Goal: Use online tool/utility

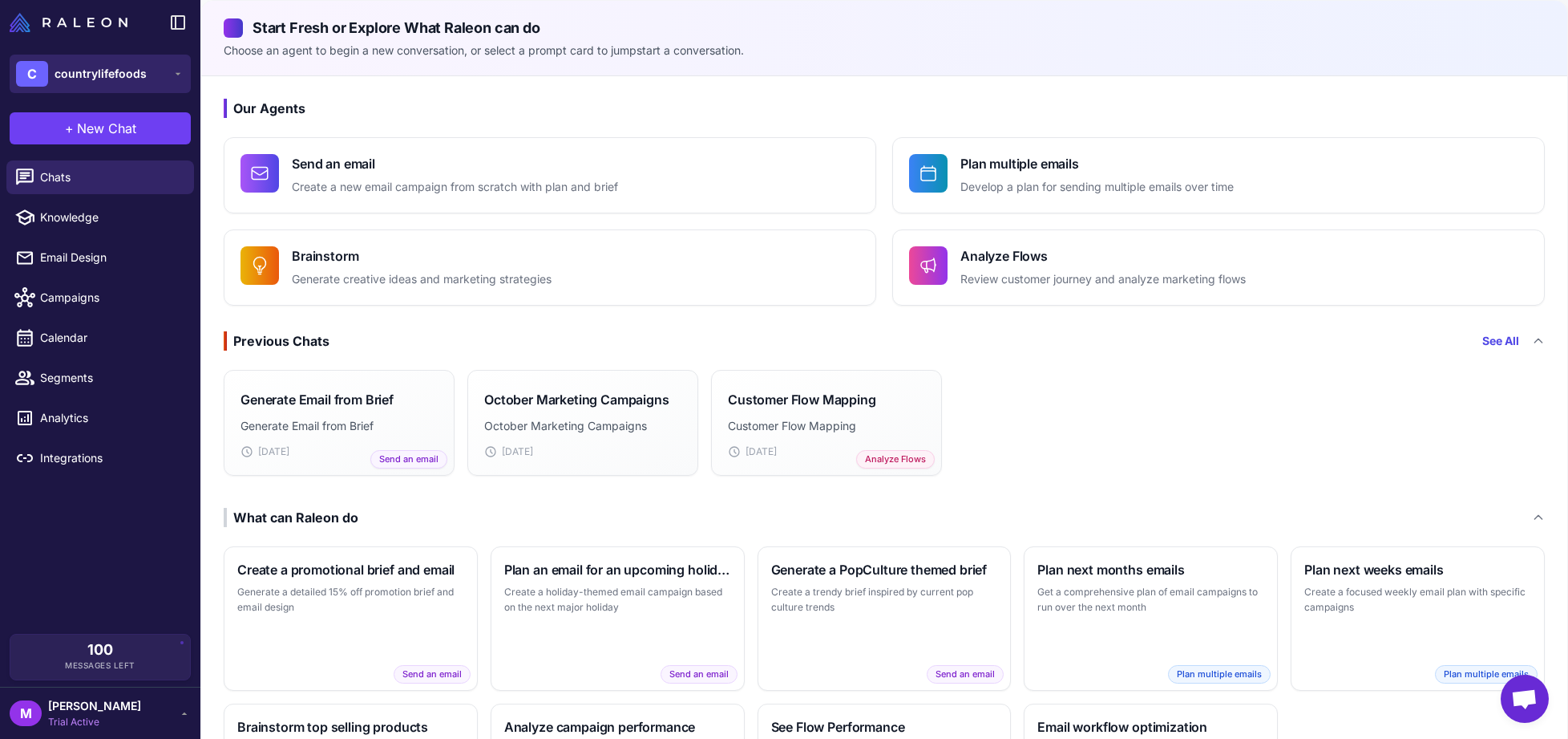
click at [179, 83] on button "C countrylifefoods" at bounding box center [100, 73] width 181 height 38
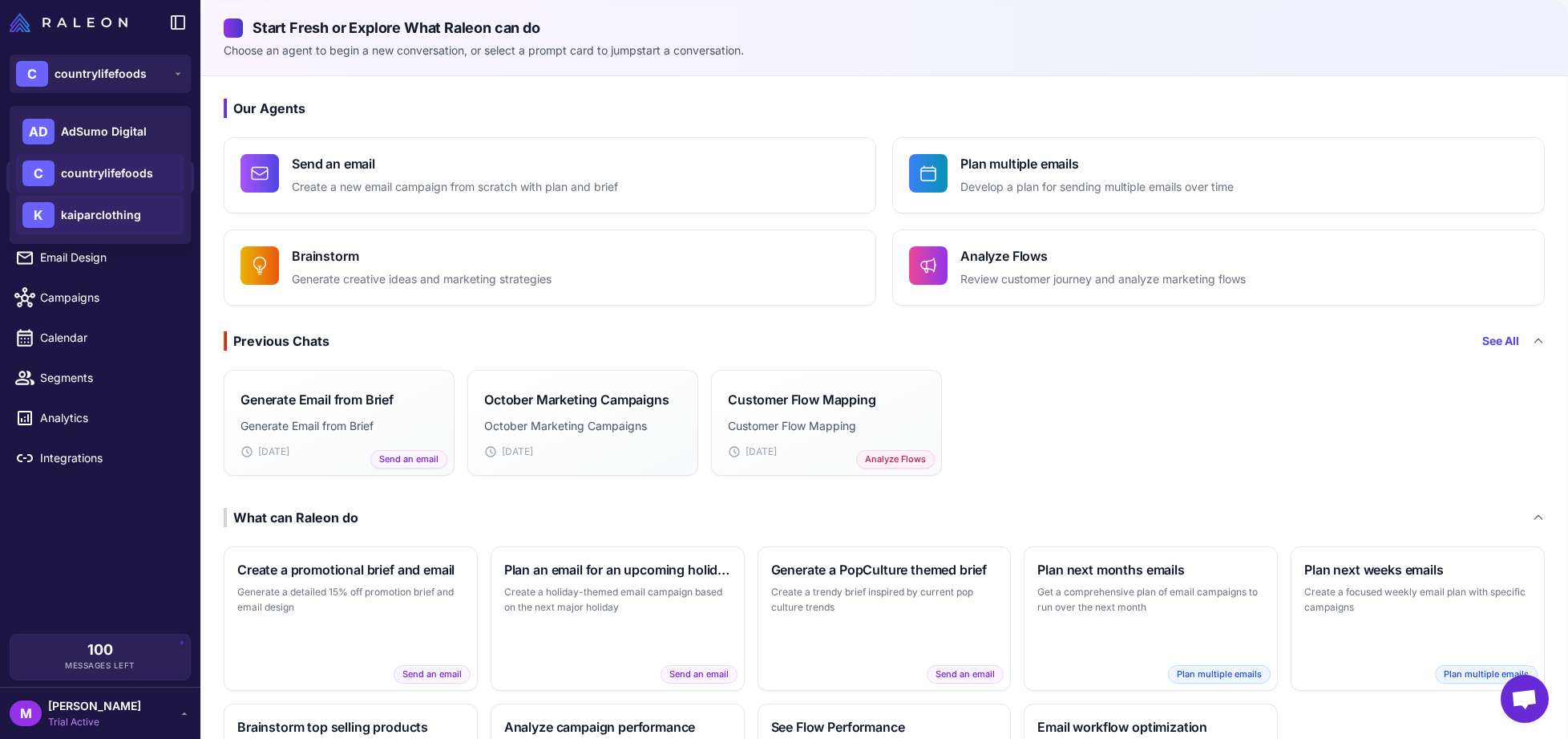
click at [113, 225] on div "K kaiparclothing" at bounding box center [100, 215] width 169 height 38
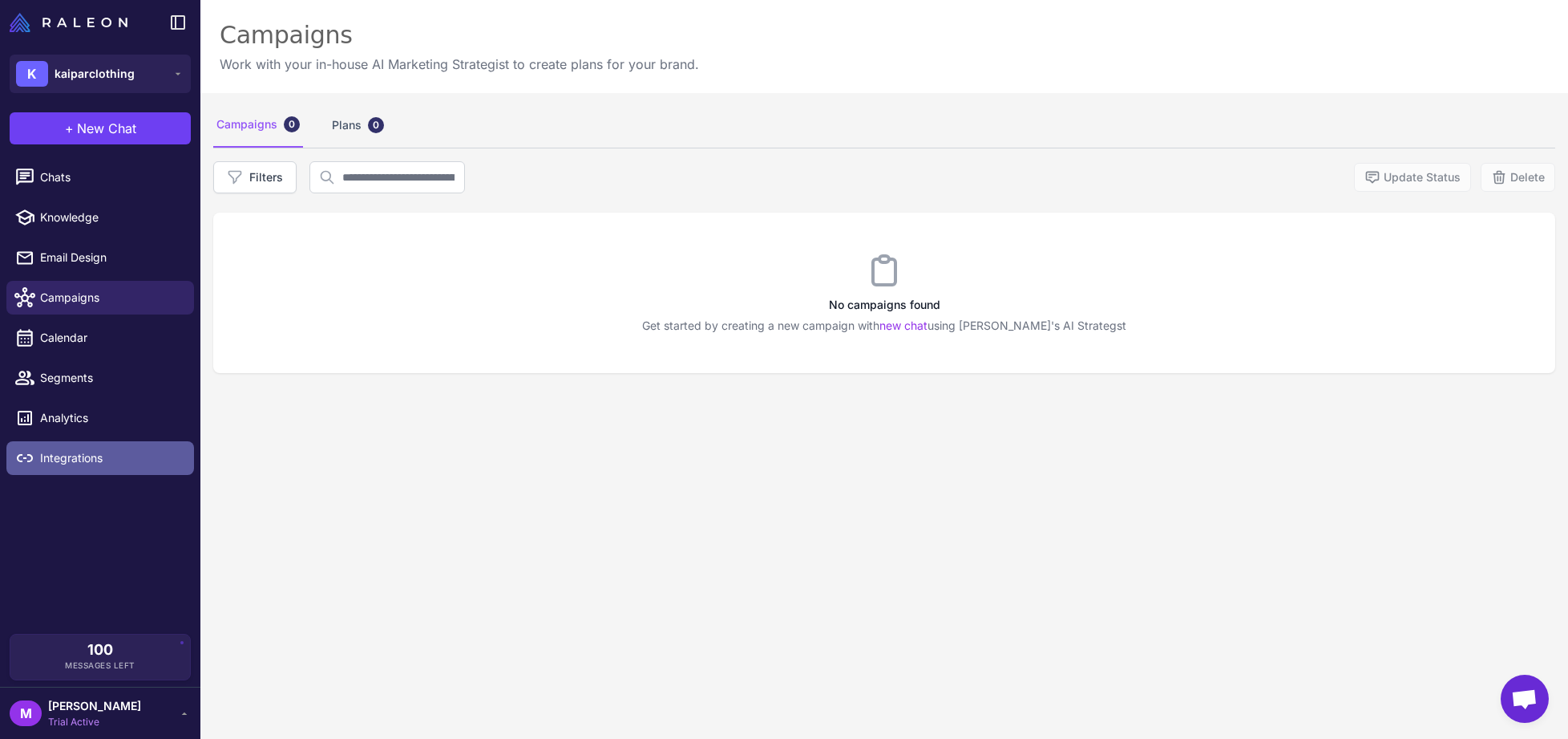
click at [102, 454] on span "Integrations" at bounding box center [110, 458] width 141 height 18
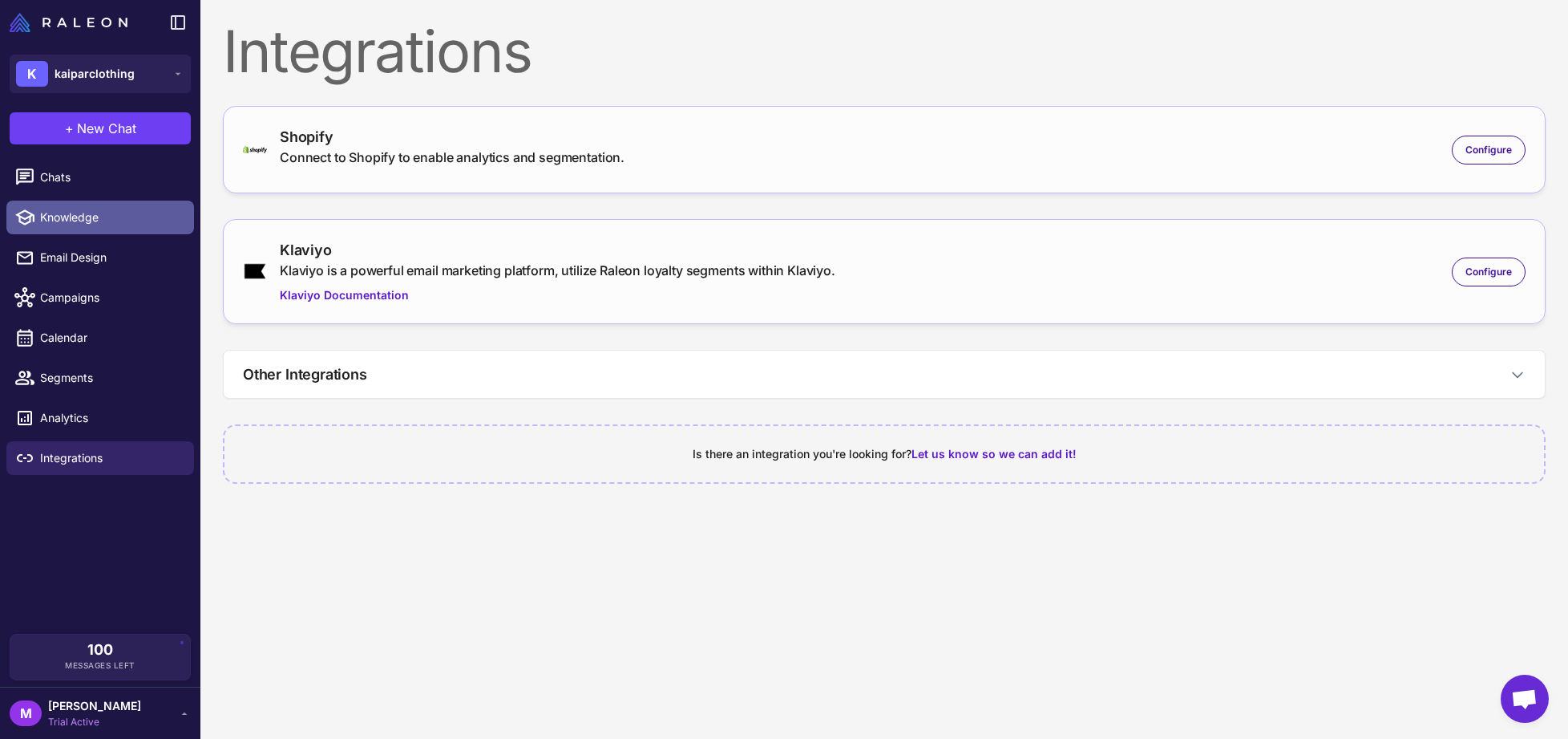
click at [71, 223] on span "Knowledge" at bounding box center [110, 217] width 141 height 18
select select
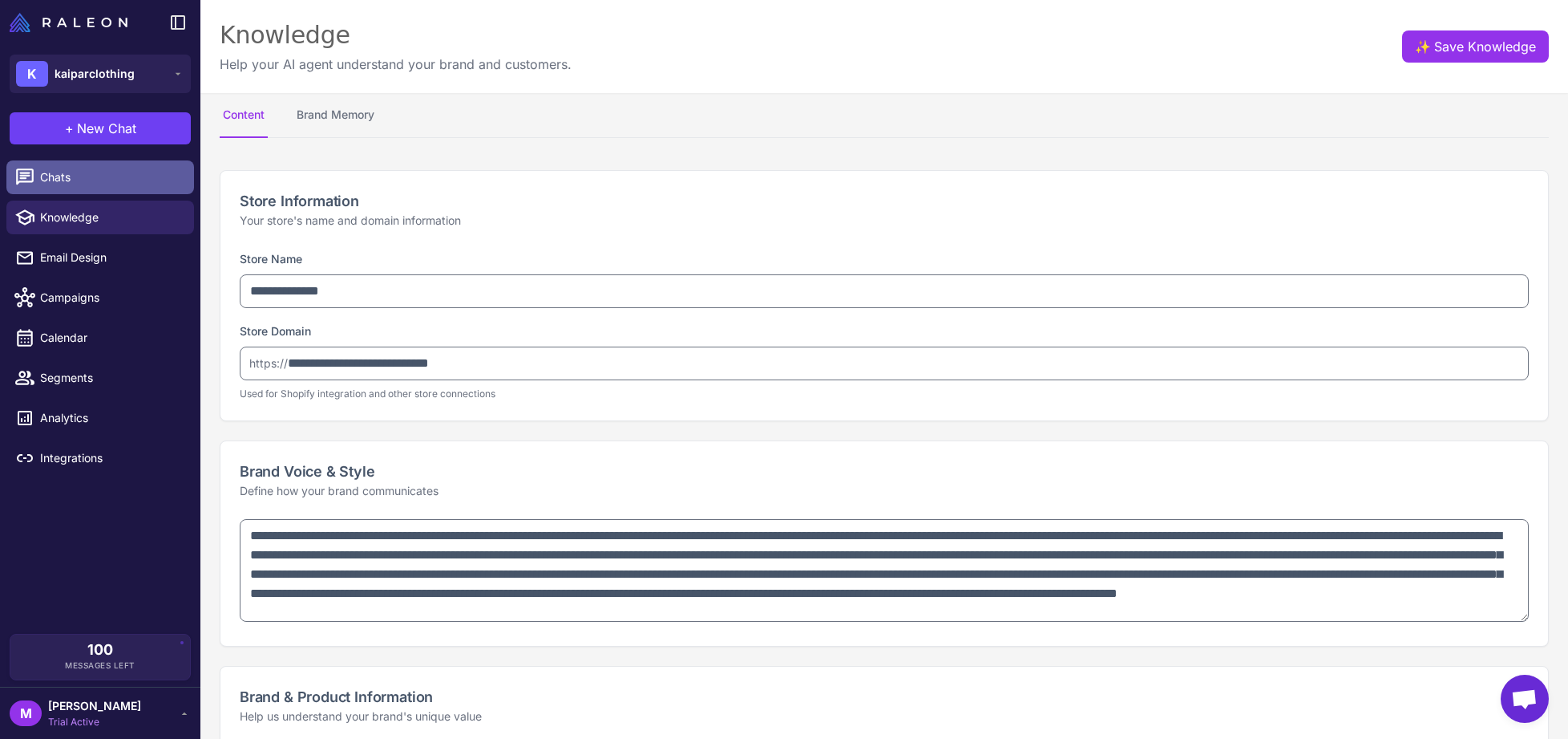
type textarea "**********"
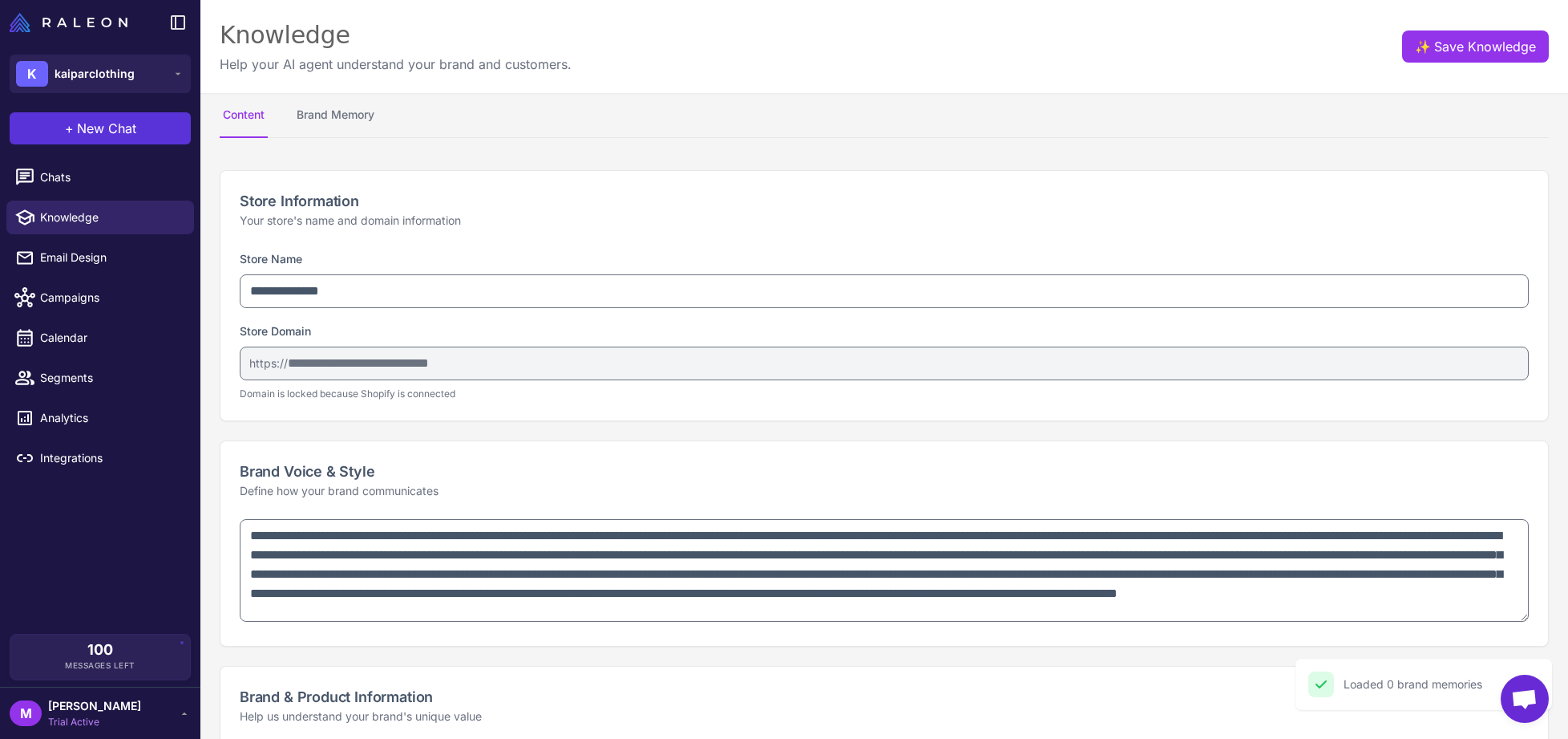
click at [120, 129] on span "New Chat" at bounding box center [106, 128] width 59 height 19
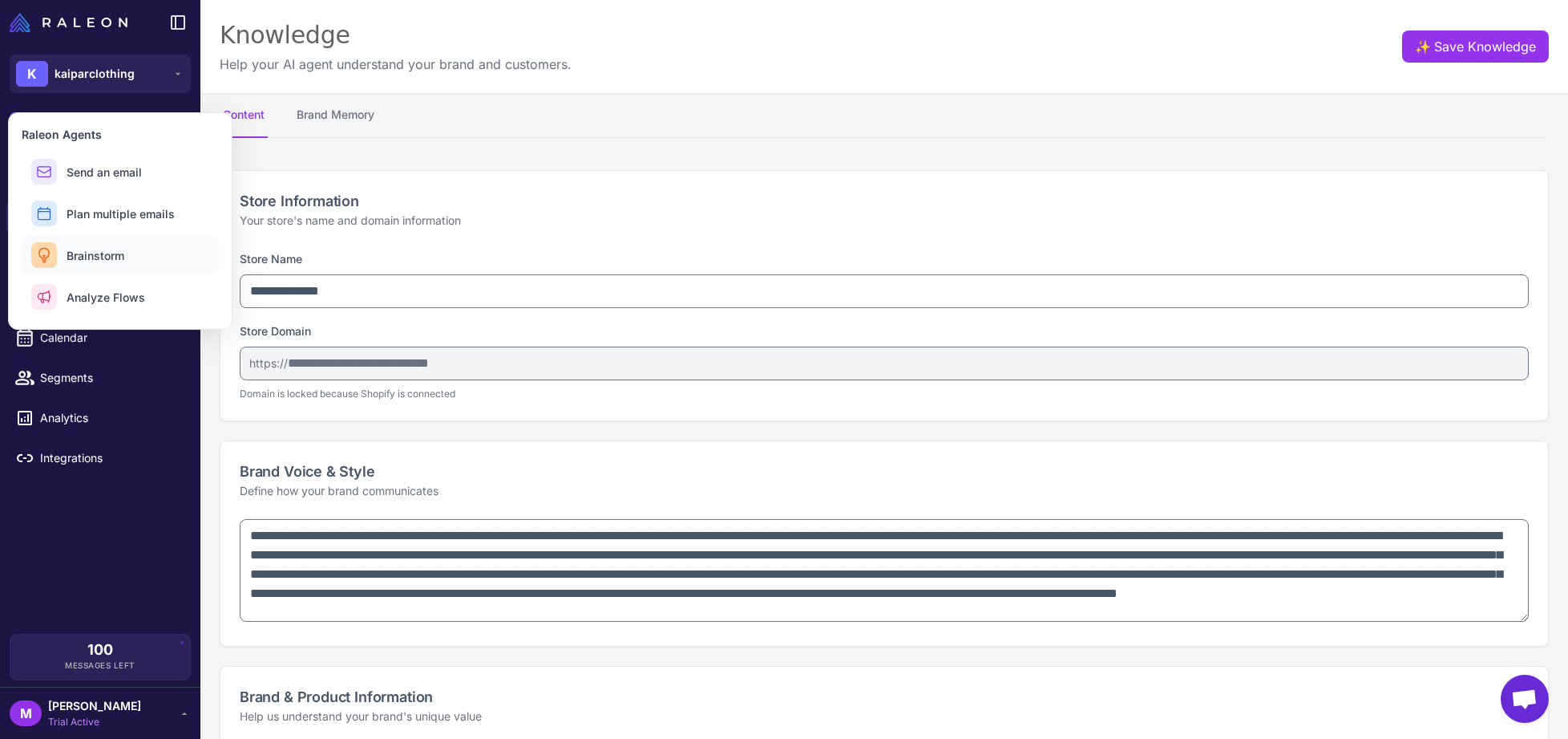
click at [126, 258] on button "Brainstorm" at bounding box center [120, 255] width 197 height 38
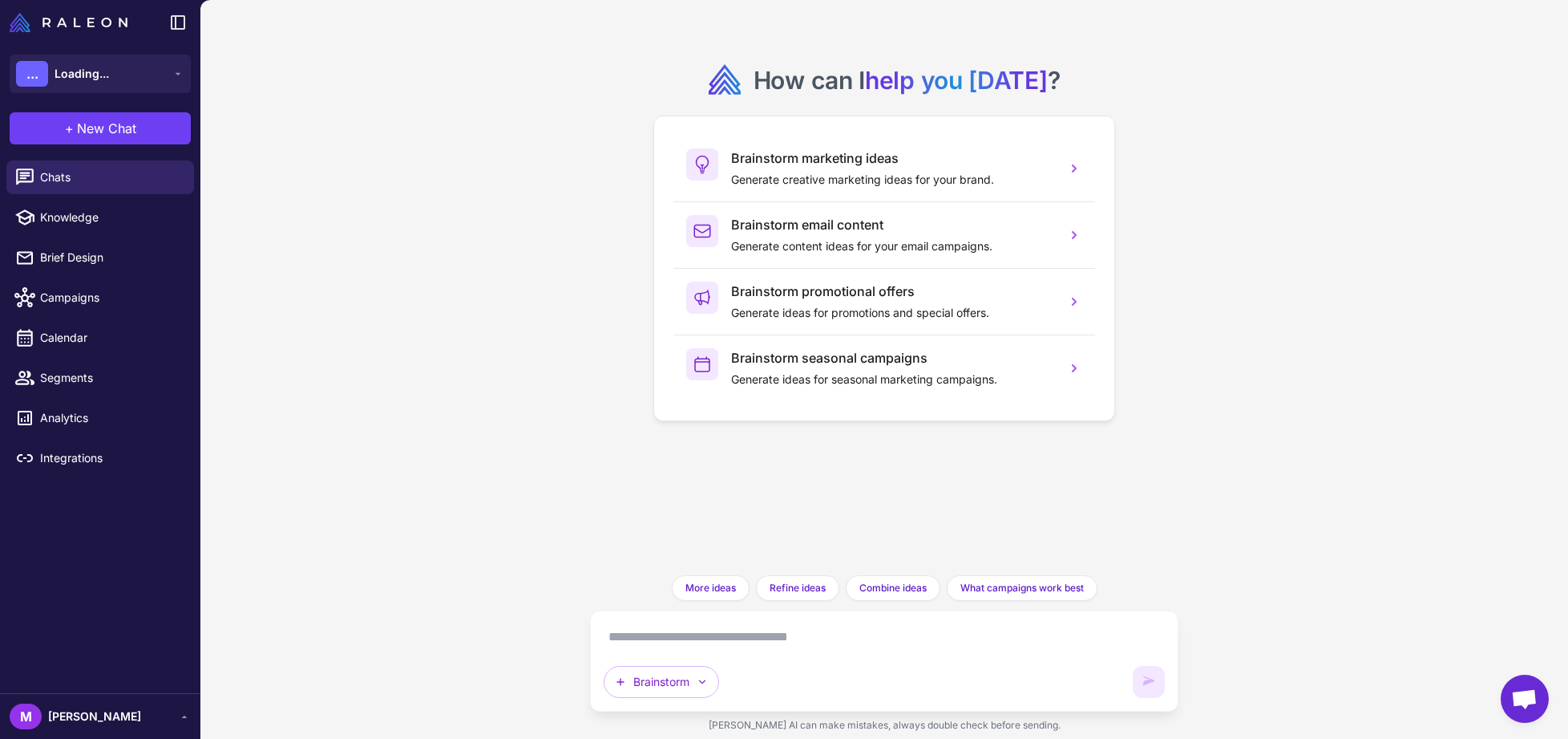
click at [769, 643] on textarea at bounding box center [884, 636] width 561 height 26
click at [760, 642] on textarea at bounding box center [884, 636] width 561 height 26
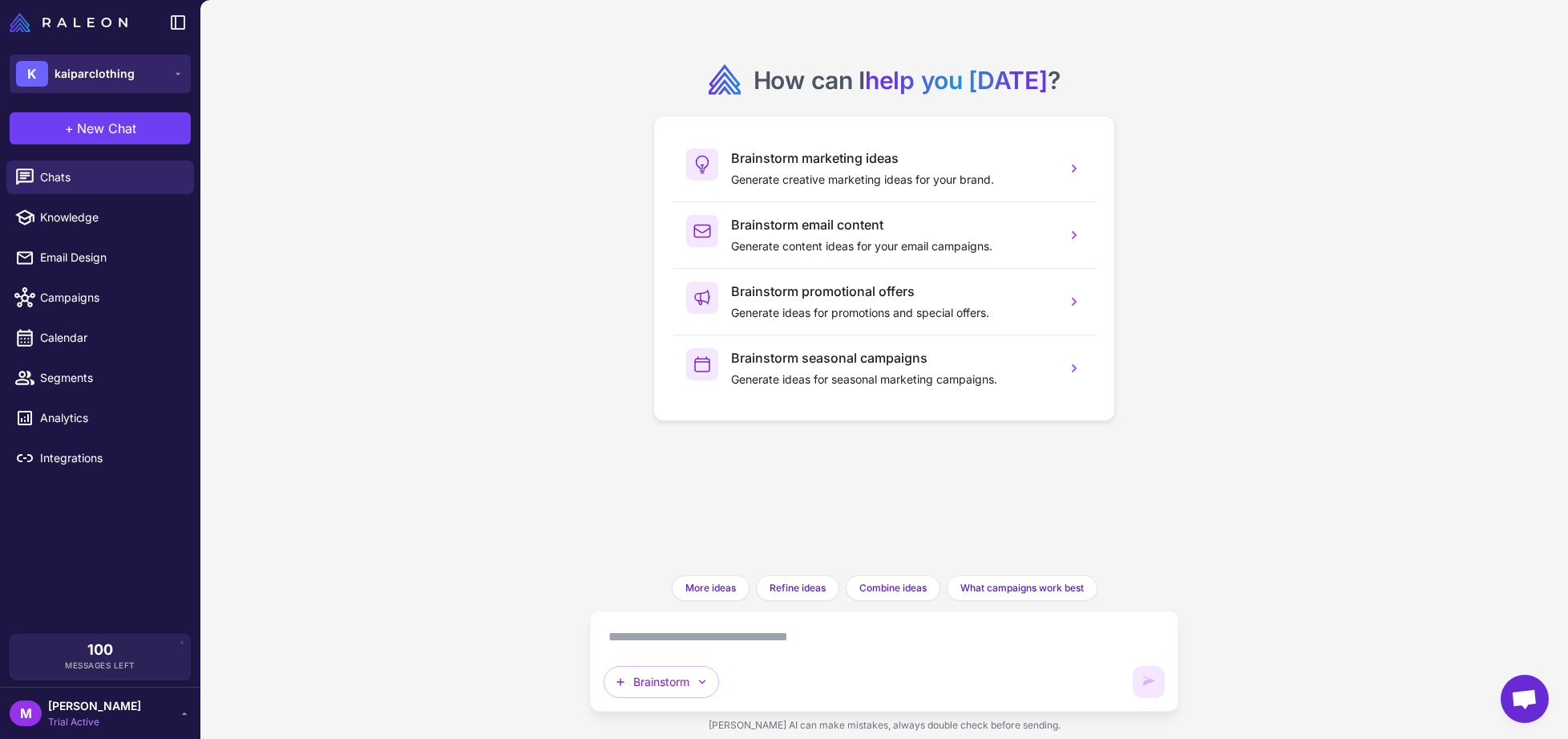
click at [160, 73] on button "K kaiparclothing" at bounding box center [100, 73] width 181 height 38
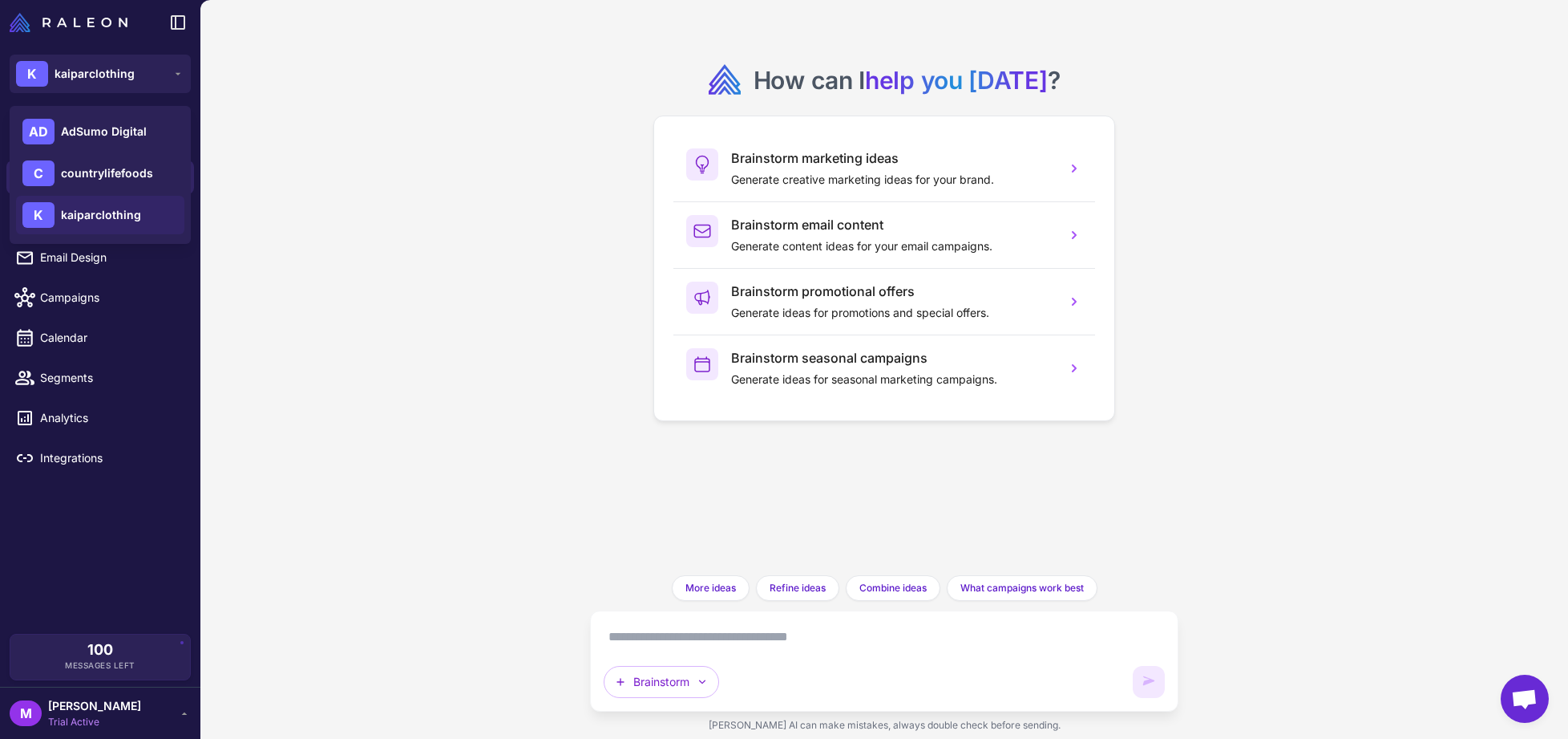
drag, startPoint x: 257, startPoint y: 303, endPoint x: 254, endPoint y: 296, distance: 7.6
click at [256, 303] on div "How can I help you today ? Brainstorm marketing ideas Generate creative marketi…" at bounding box center [884, 369] width 1368 height 739
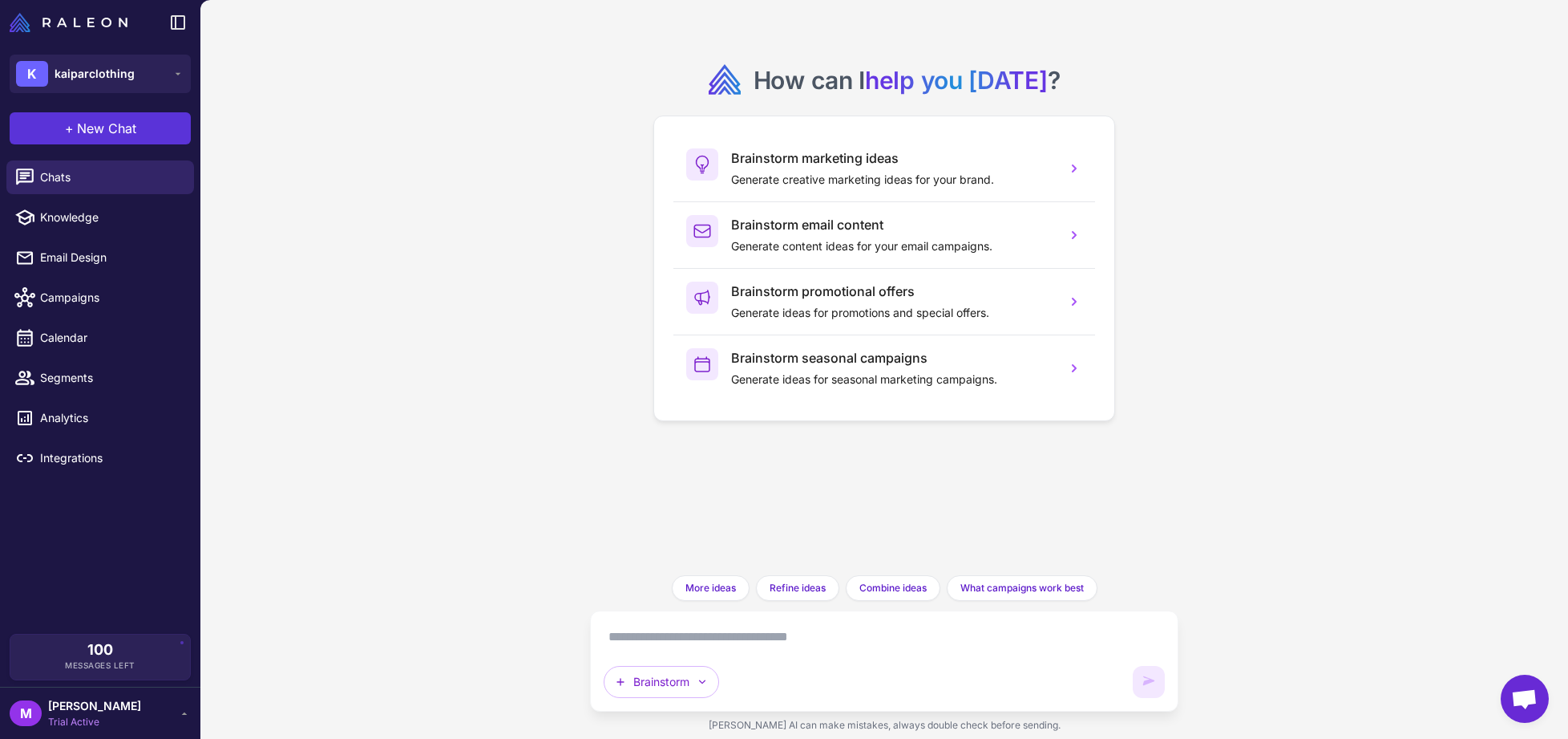
click at [118, 122] on span "New Chat" at bounding box center [106, 128] width 59 height 19
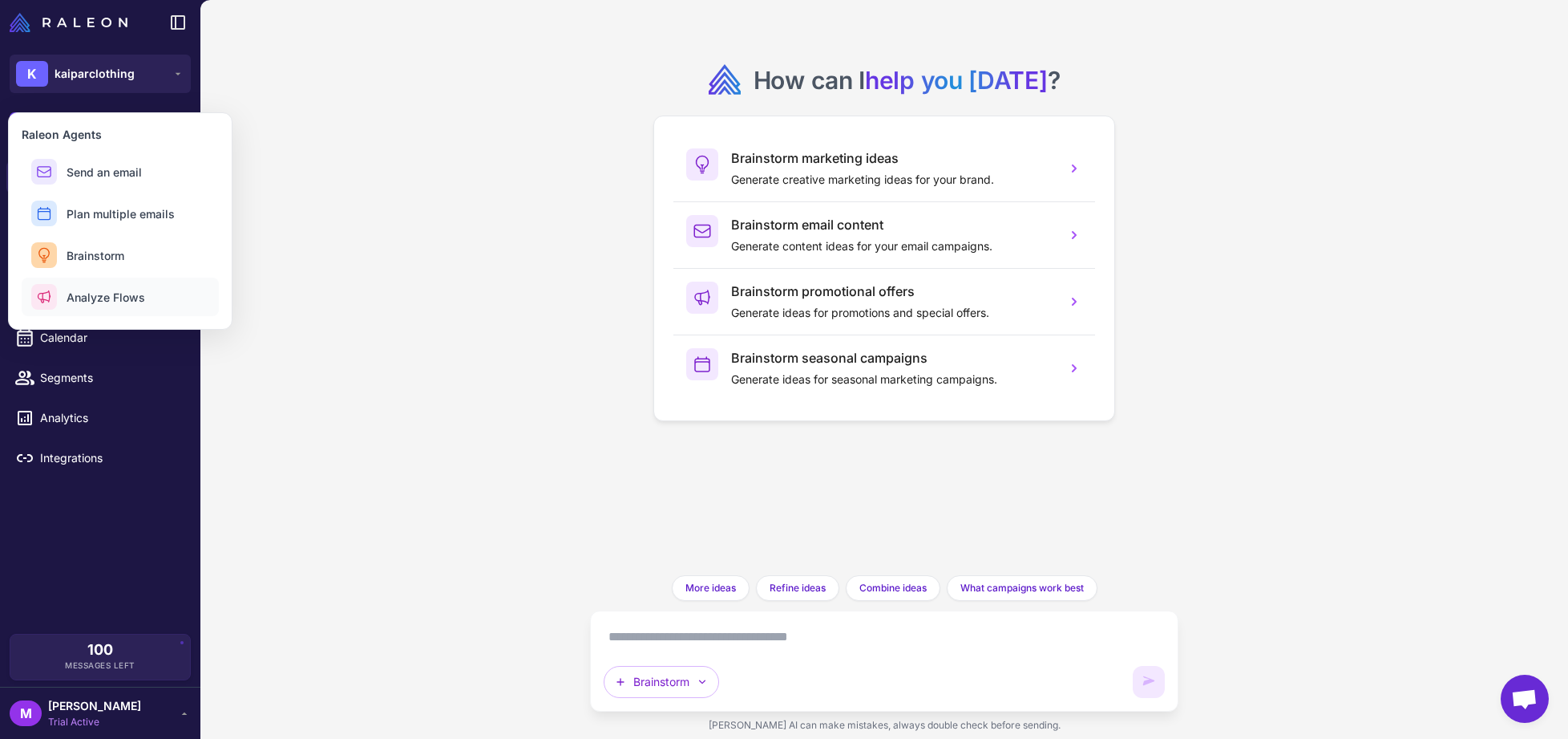
click at [144, 290] on button "Analyze Flows" at bounding box center [120, 296] width 197 height 38
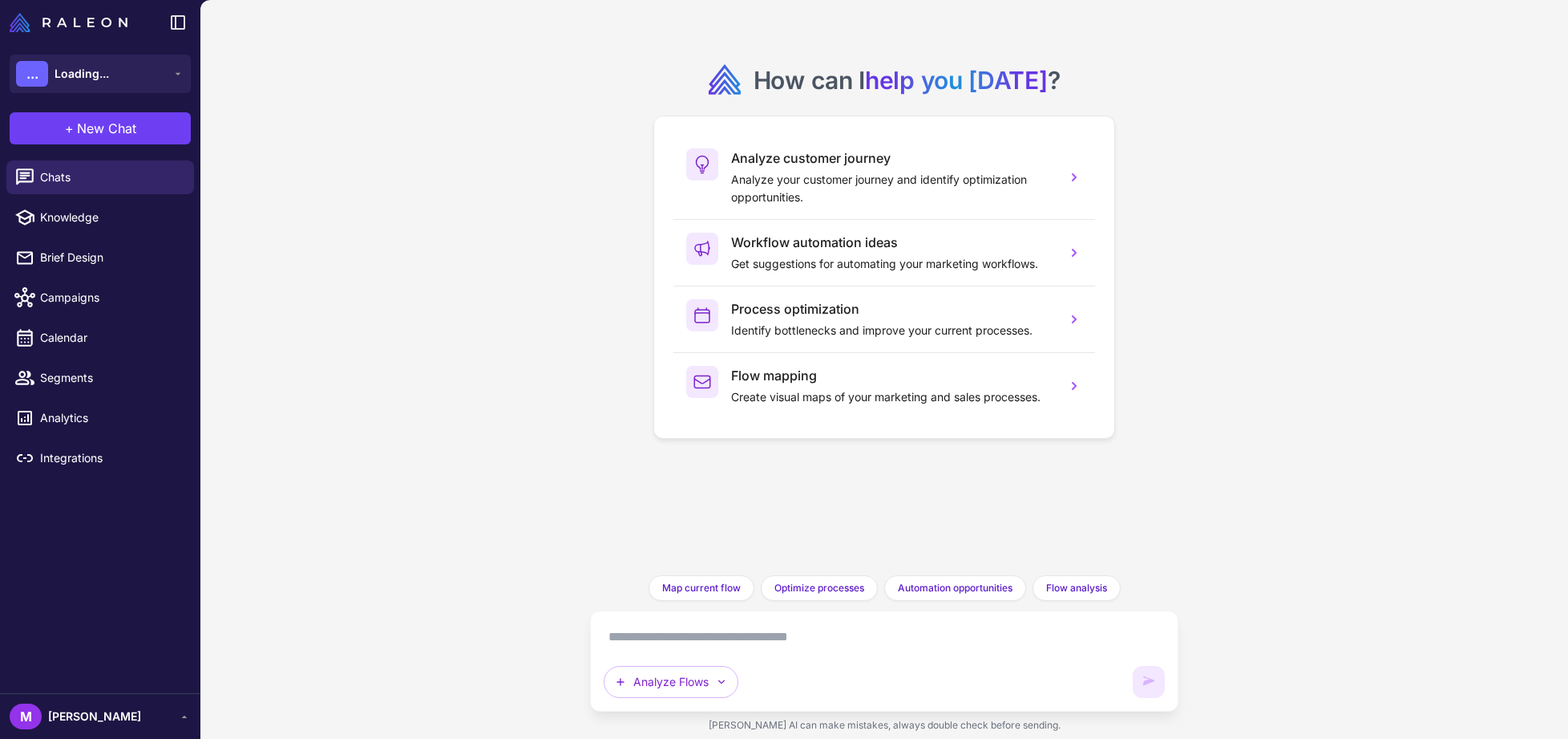
click at [703, 639] on textarea at bounding box center [884, 636] width 561 height 26
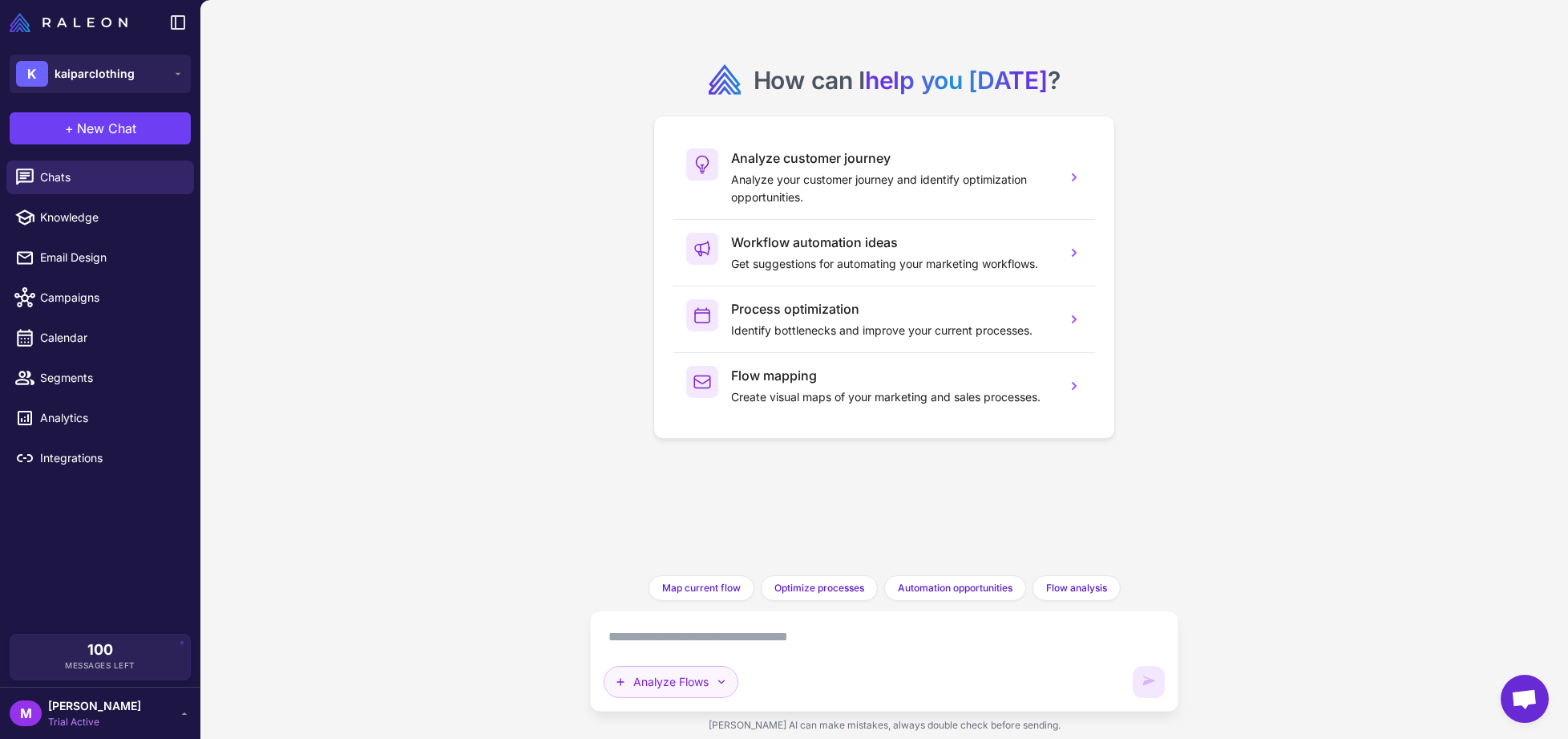
click at [735, 681] on button "Analyze Flows" at bounding box center [670, 681] width 134 height 32
drag, startPoint x: 874, startPoint y: 652, endPoint x: 880, endPoint y: 644, distance: 10.0
click at [873, 652] on div "Analyze Flows Built-in Agents Plan multiple emails Brainstorm Analyze Flows" at bounding box center [884, 661] width 561 height 73
click at [880, 644] on textarea at bounding box center [884, 636] width 561 height 26
paste textarea "**********"
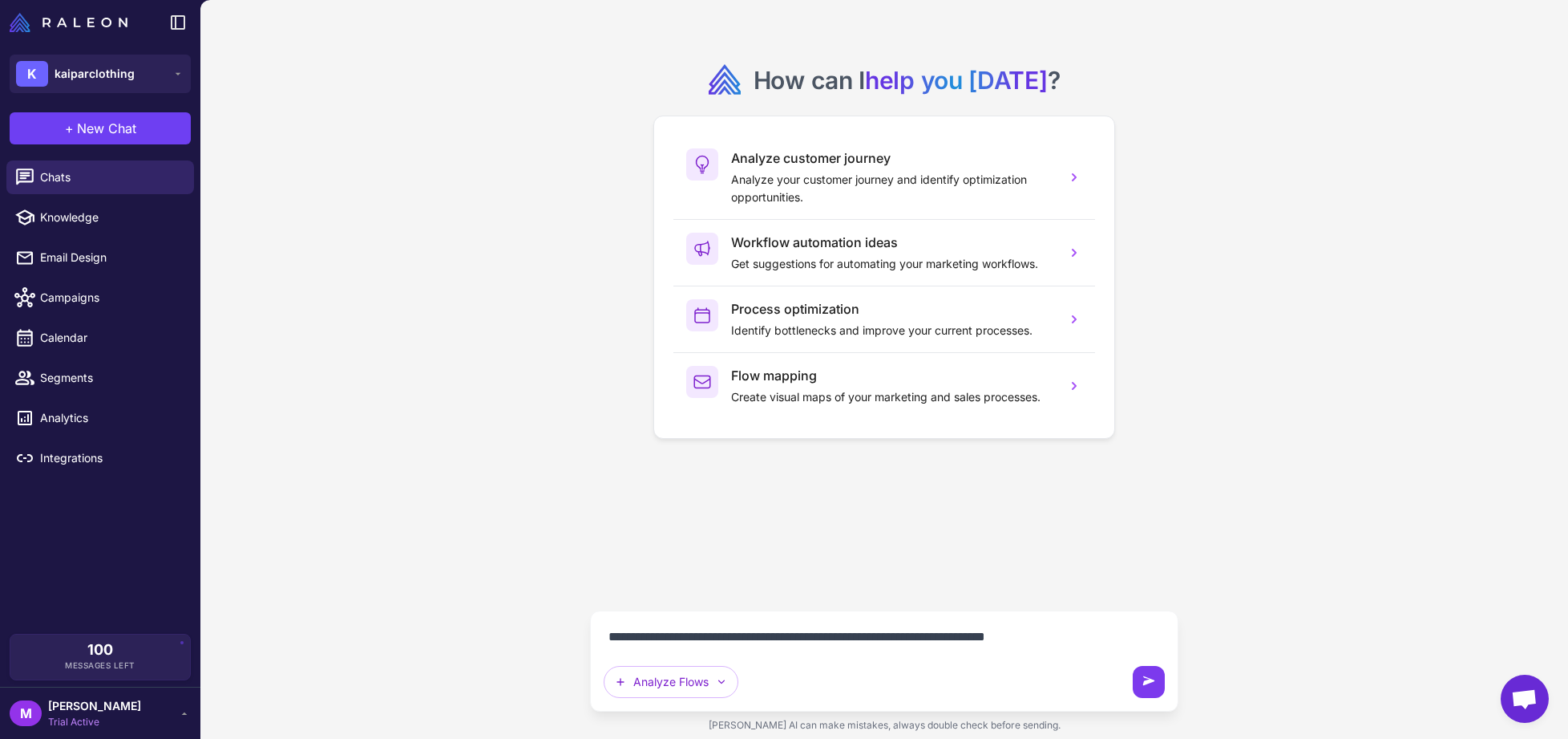
type textarea "**********"
click at [1147, 680] on icon at bounding box center [1148, 681] width 16 height 16
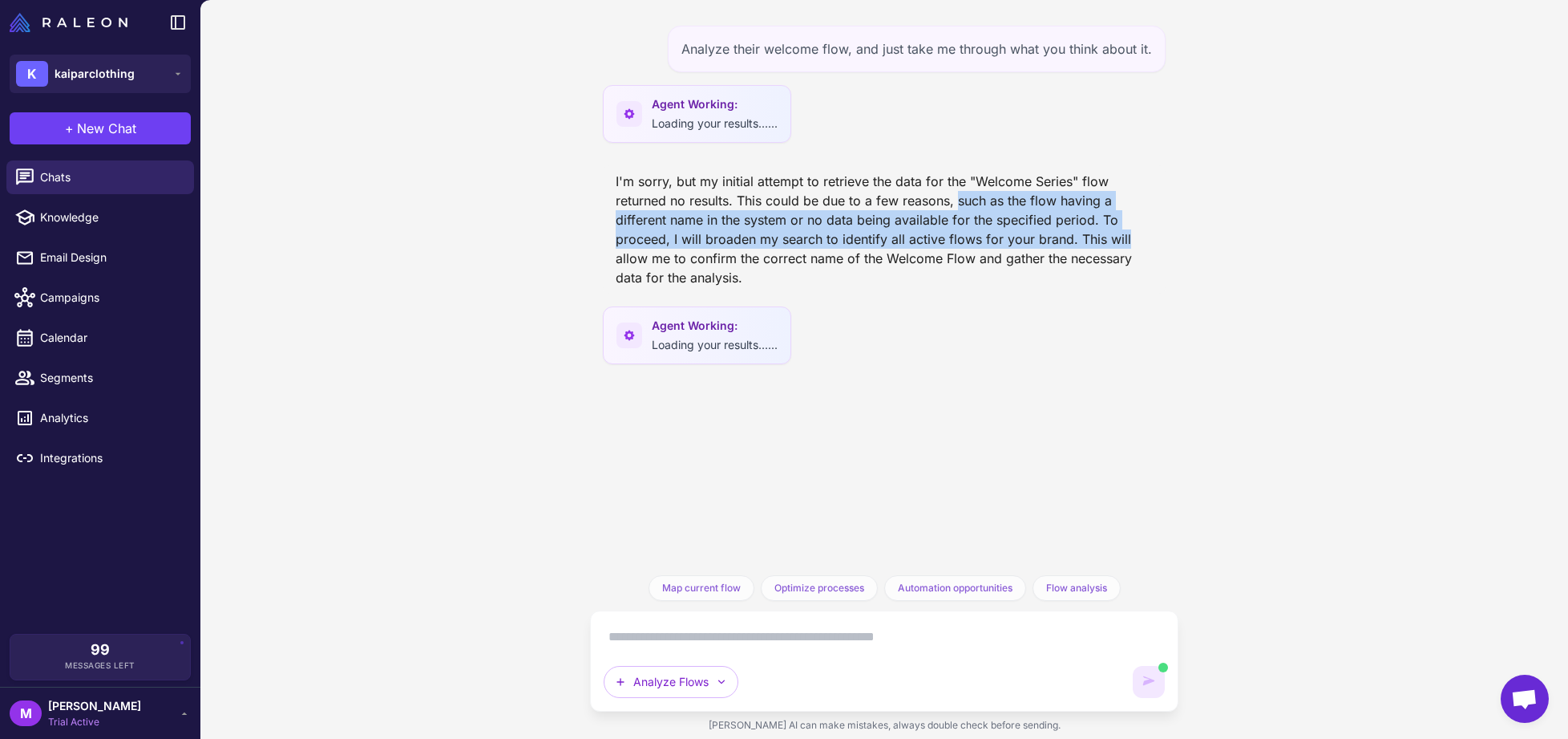
drag, startPoint x: 1126, startPoint y: 232, endPoint x: 1152, endPoint y: 245, distance: 29.1
click at [1152, 245] on div "I'm sorry, but my initial attempt to retrieve the data for the "Welcome Series"…" at bounding box center [884, 230] width 562 height 129
drag, startPoint x: 905, startPoint y: 225, endPoint x: 837, endPoint y: 212, distance: 69.2
click at [905, 225] on div "I'm sorry, but my initial attempt to retrieve the data for the "Welcome Series"…" at bounding box center [884, 230] width 562 height 129
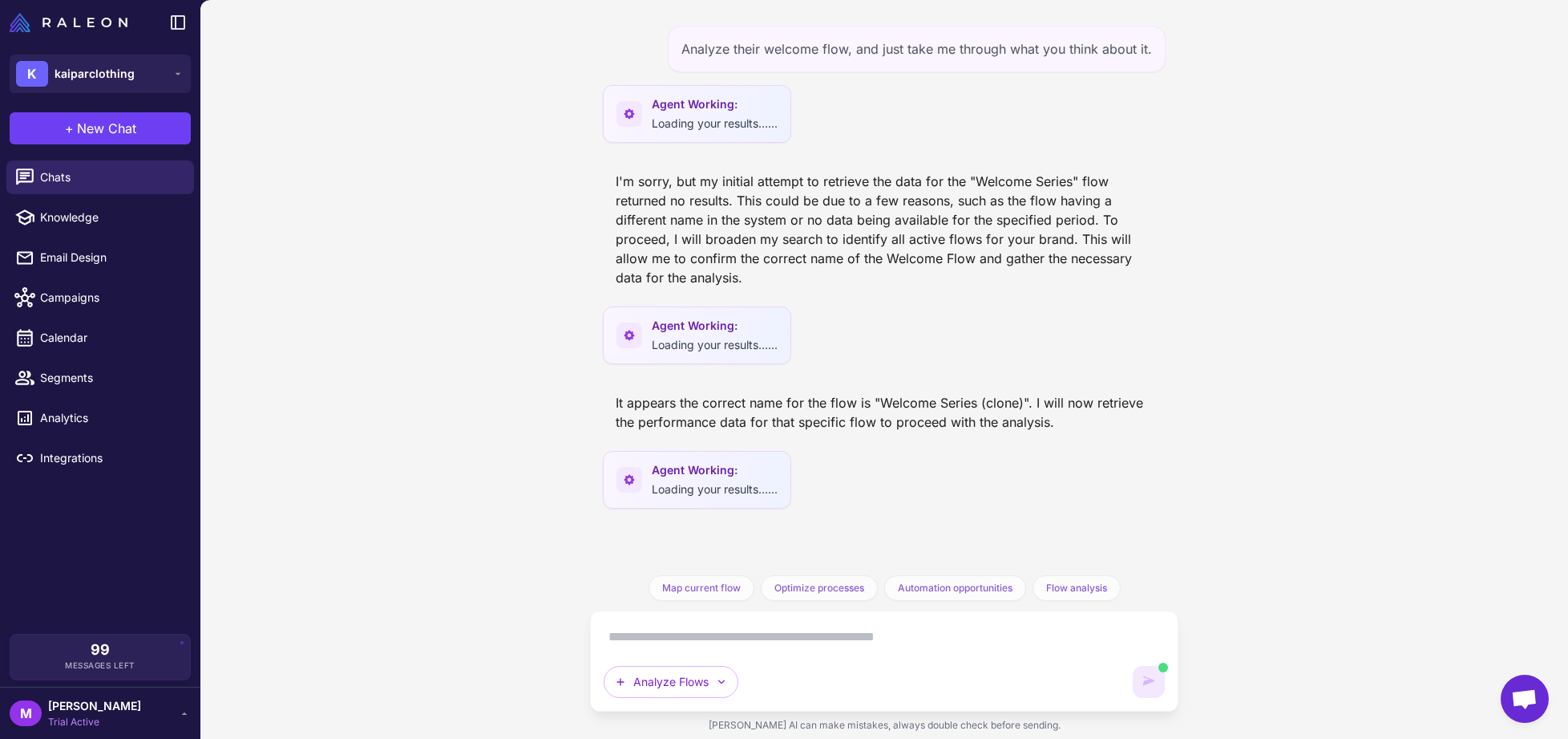
drag, startPoint x: 95, startPoint y: 136, endPoint x: 104, endPoint y: 143, distance: 11.4
click at [95, 136] on span "New Chat" at bounding box center [106, 128] width 59 height 19
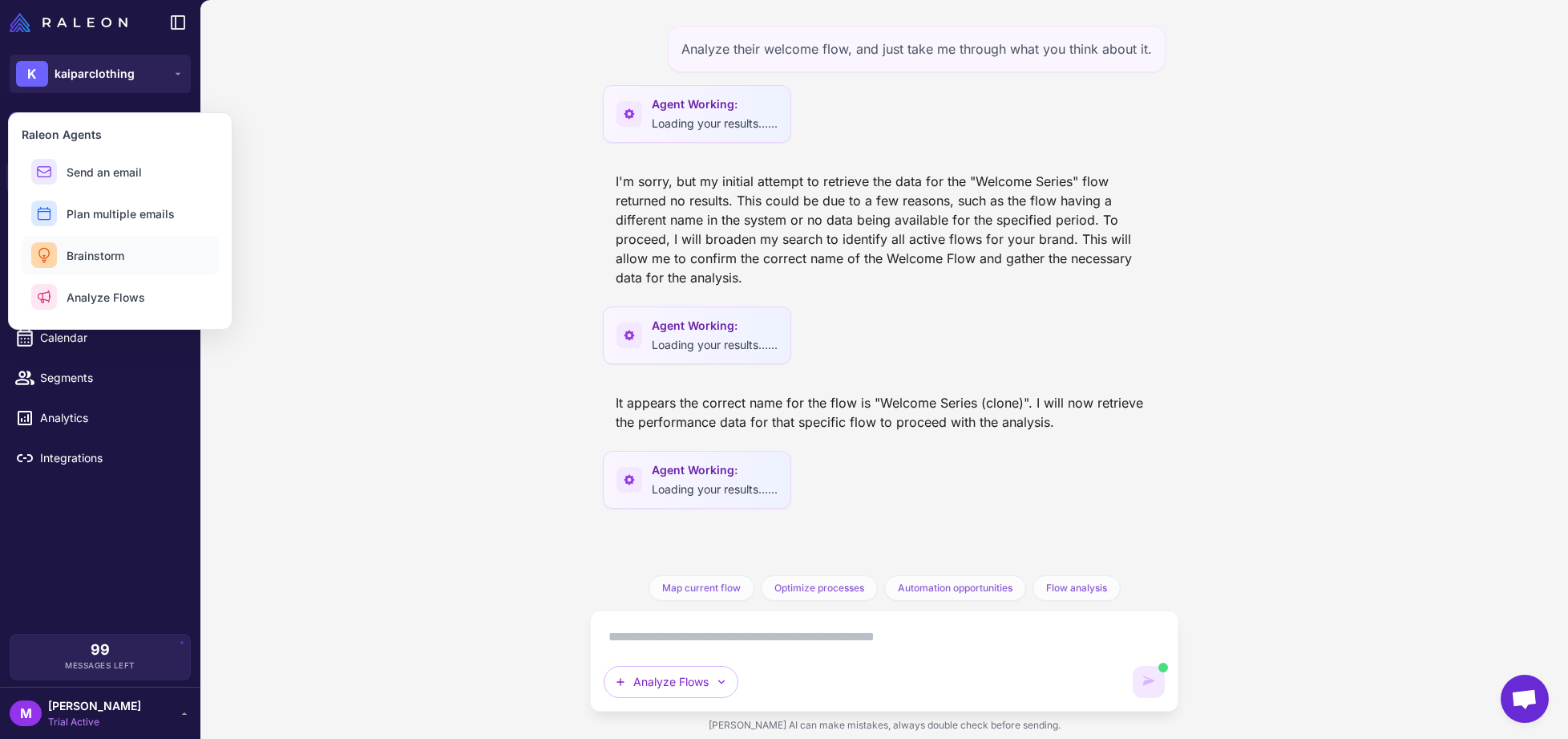
click at [123, 264] on button "Brainstorm" at bounding box center [120, 255] width 197 height 38
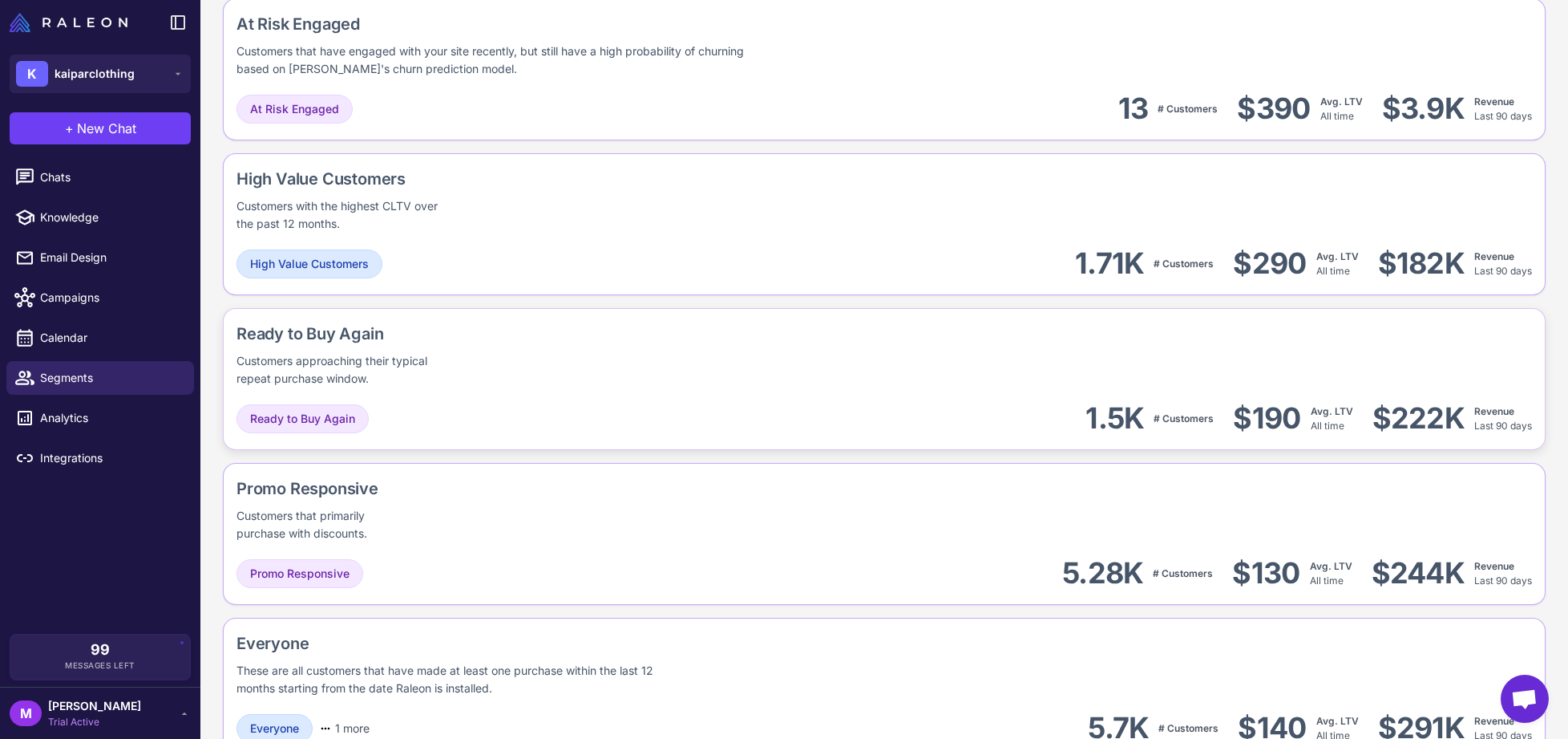
scroll to position [1249, 0]
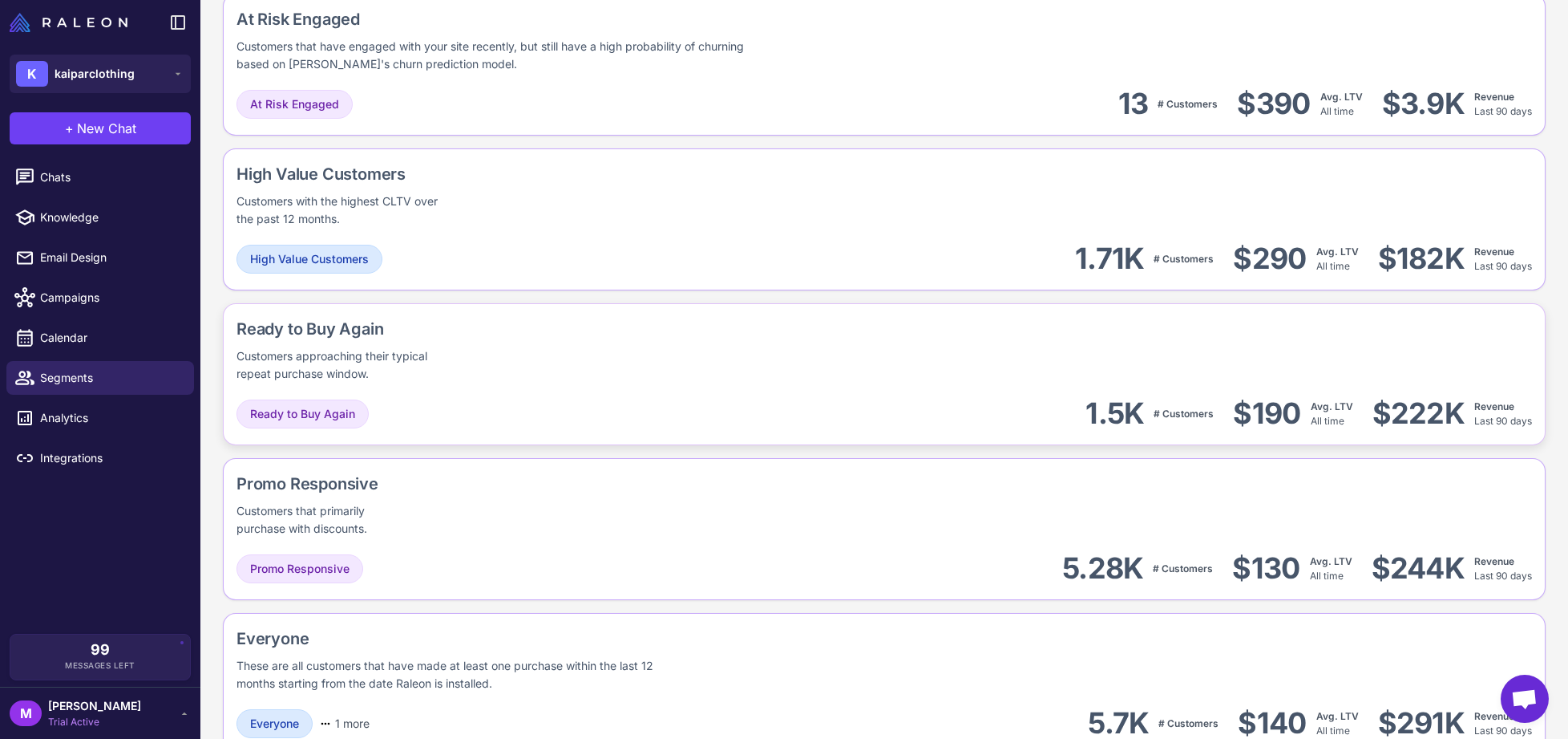
click at [728, 400] on div "Ready to Buy Again 1.5K # Customers $190 Avg. LTV All time $222K Revenue Last 9…" at bounding box center [884, 413] width 1295 height 36
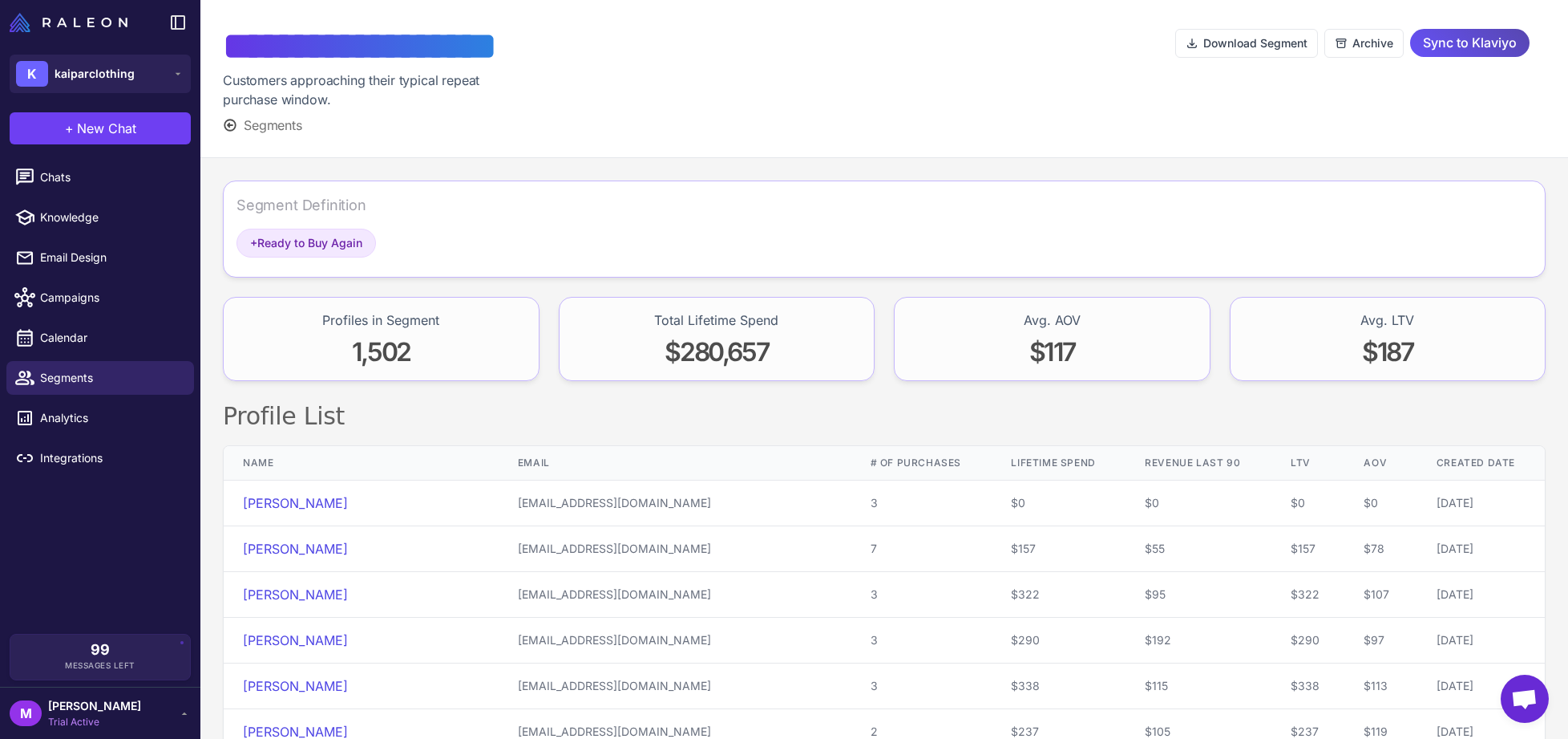
click at [1471, 45] on span "Sync to Klaviyo" at bounding box center [1470, 43] width 93 height 28
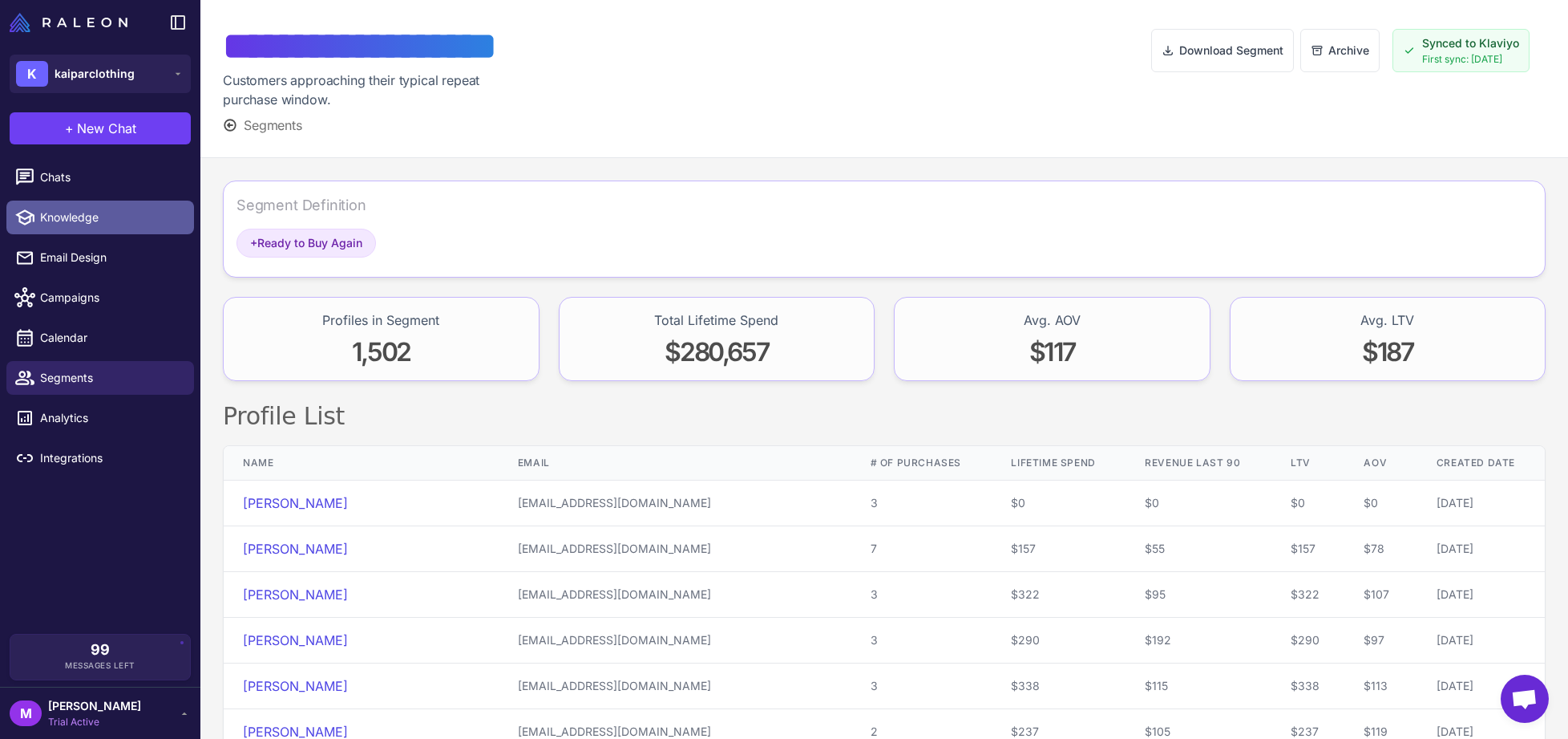
click at [70, 215] on span "Knowledge" at bounding box center [110, 217] width 141 height 18
select select
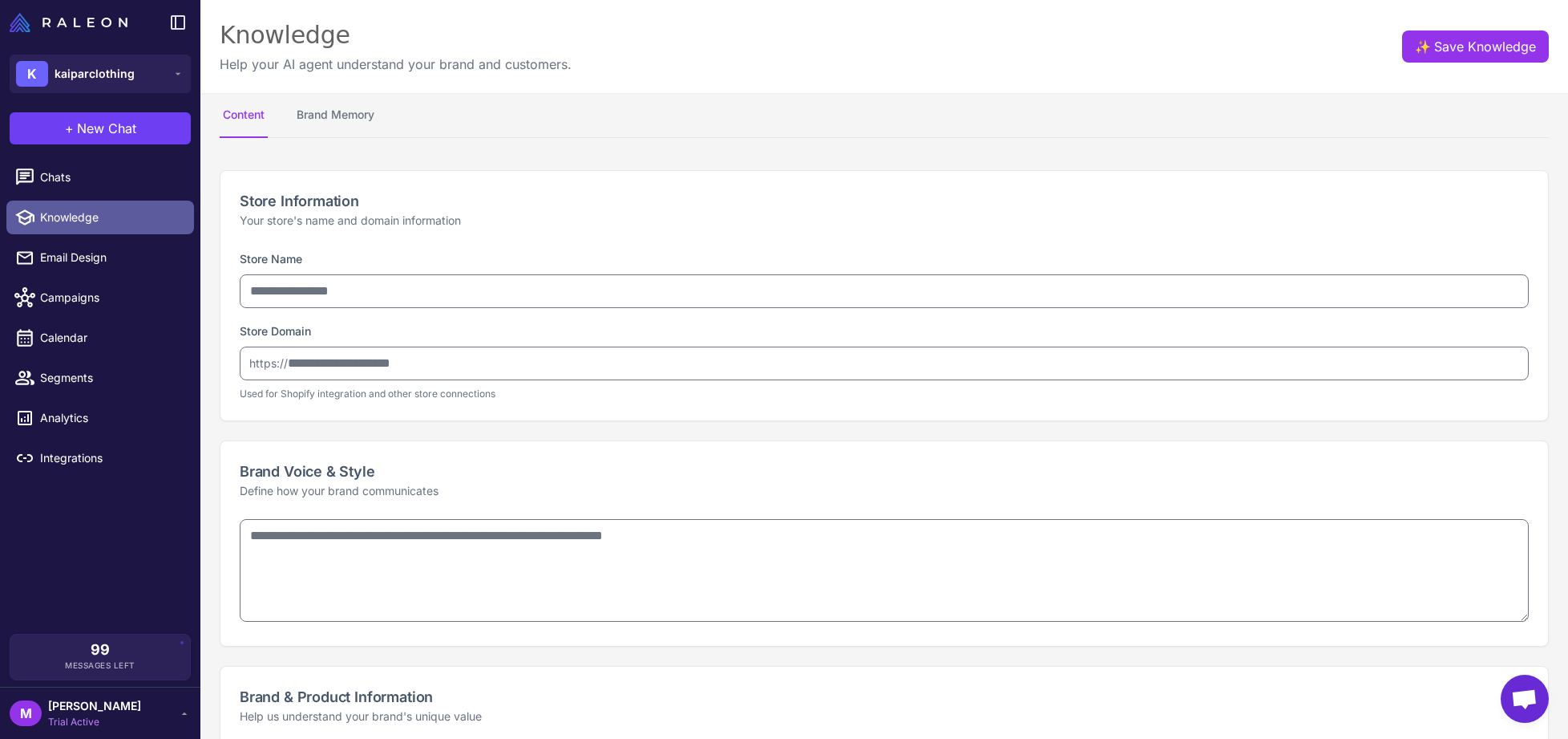
type input "**********"
type textarea "**********"
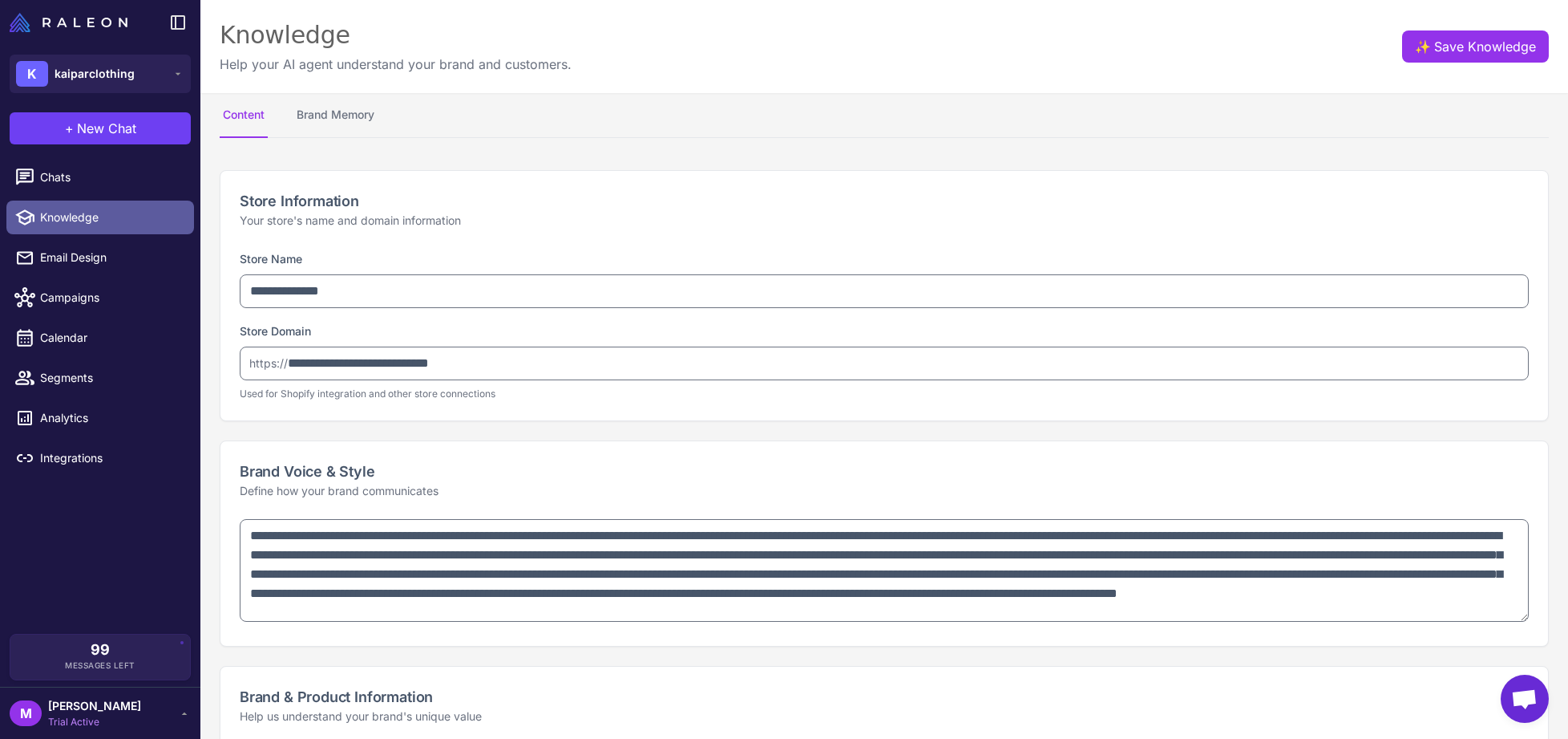
type textarea "**********"
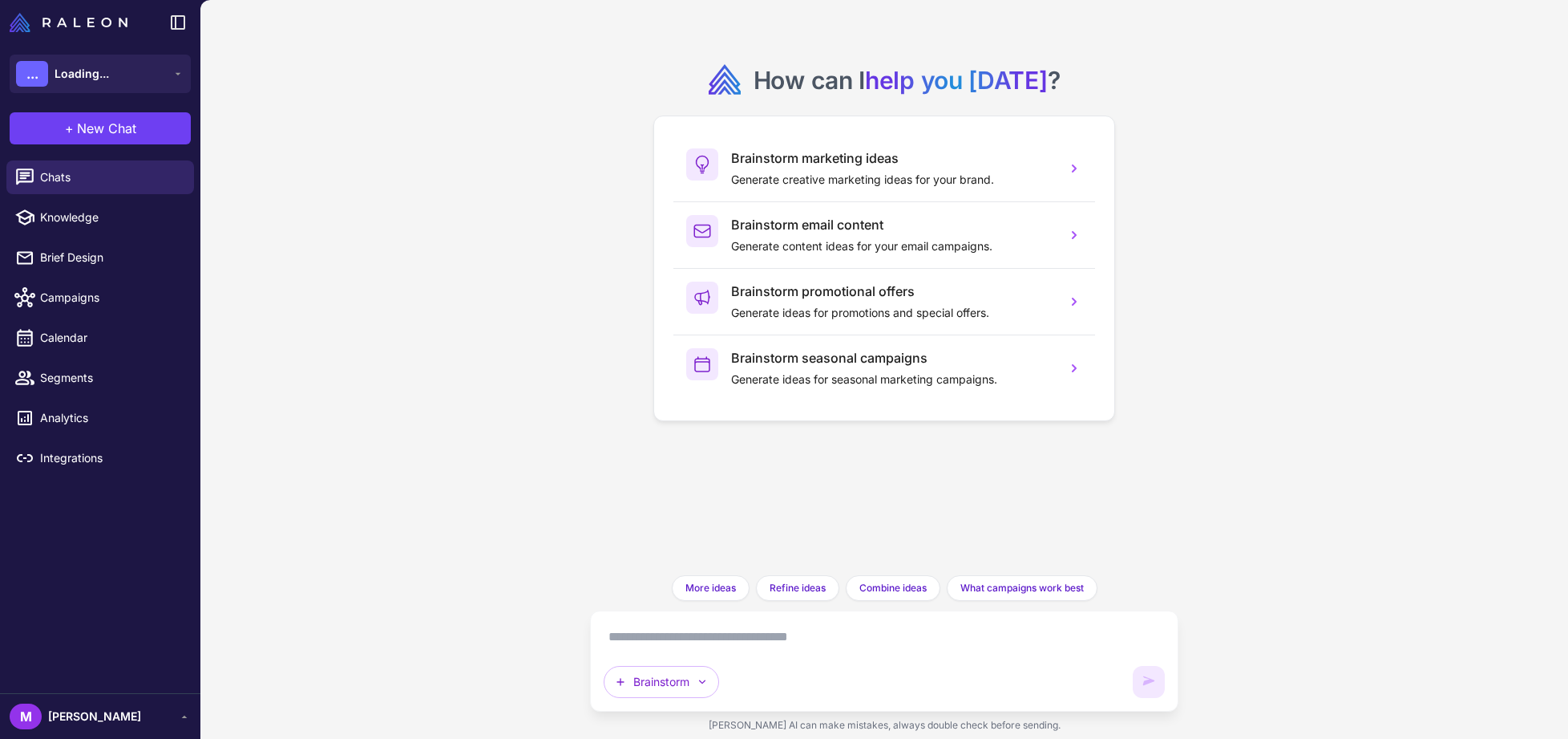
drag, startPoint x: 110, startPoint y: 122, endPoint x: 103, endPoint y: 145, distance: 24.0
click at [108, 124] on span "New Chat" at bounding box center [106, 128] width 59 height 19
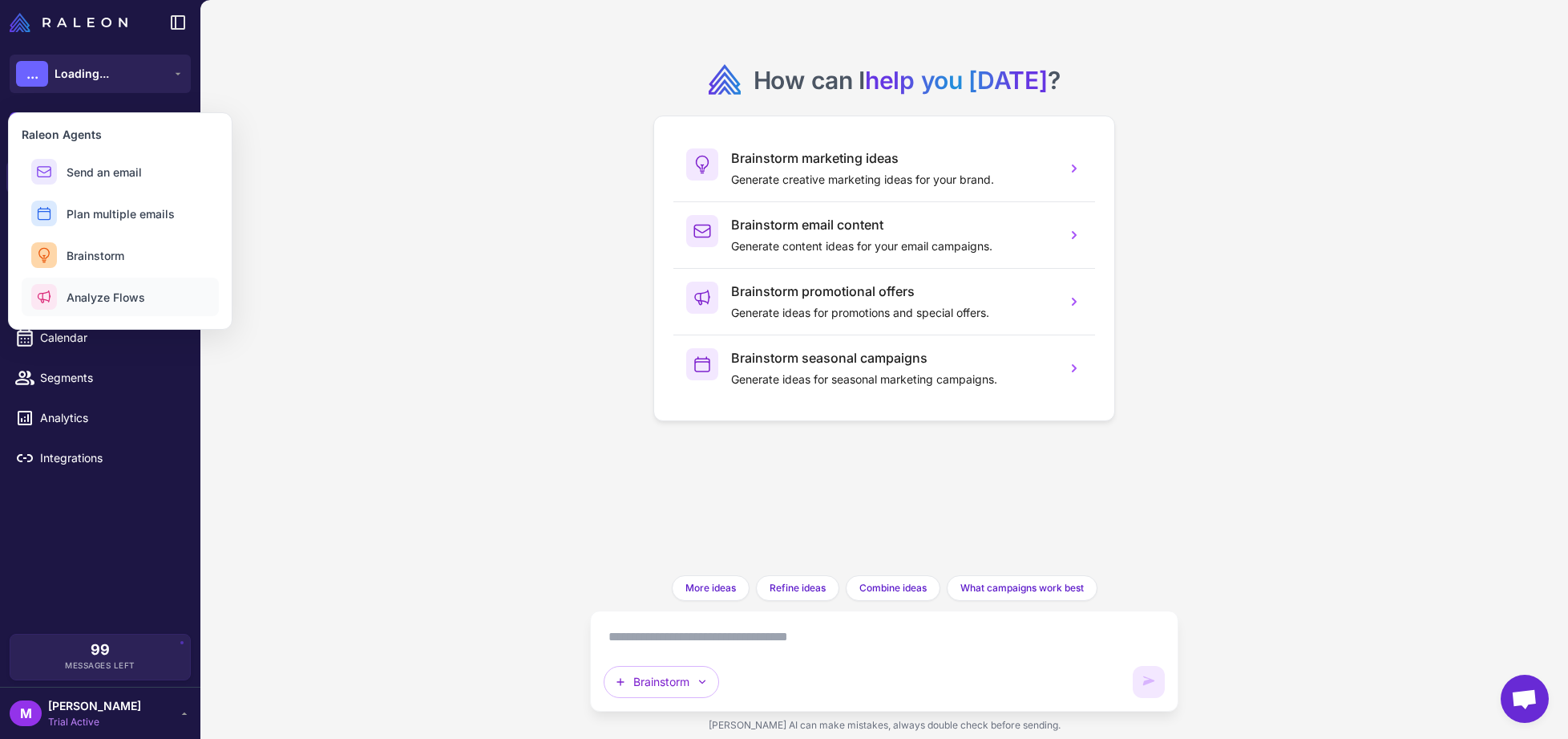
click at [109, 300] on span "Analyze Flows" at bounding box center [106, 297] width 78 height 17
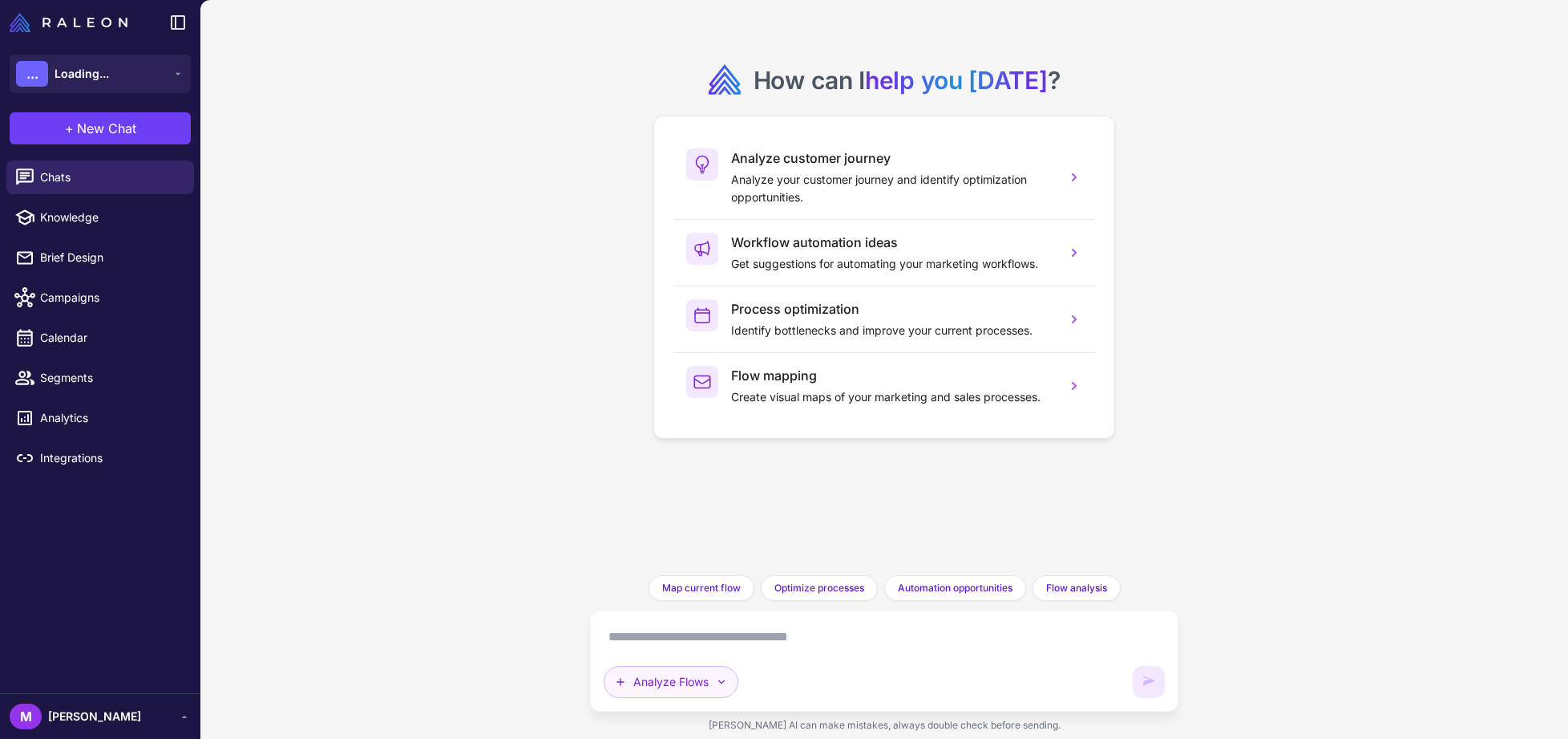
click at [669, 685] on button "Analyze Flows" at bounding box center [670, 681] width 134 height 32
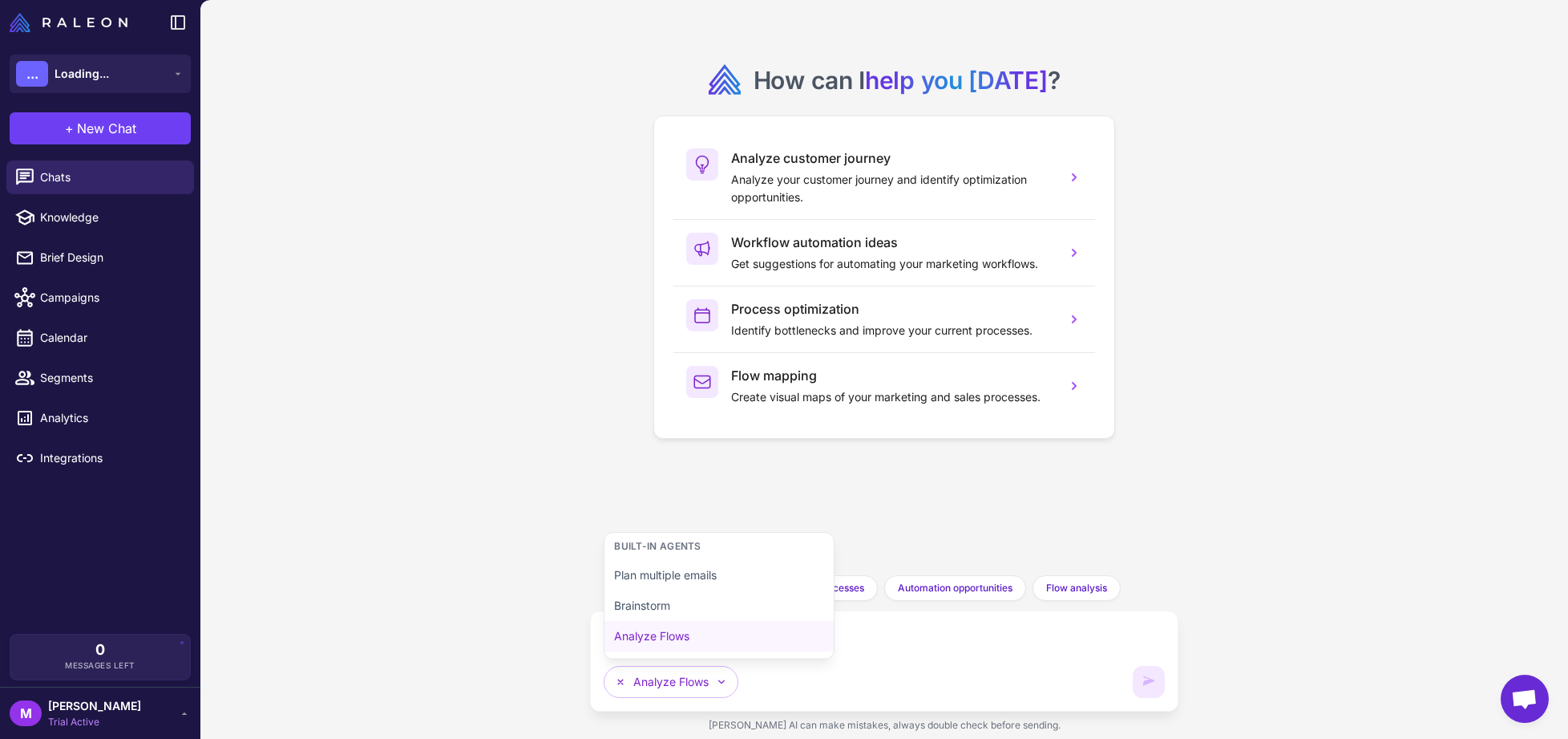
drag, startPoint x: 739, startPoint y: 637, endPoint x: 746, endPoint y: 638, distance: 7.1
click at [739, 637] on button "Analyze Flows" at bounding box center [718, 635] width 229 height 30
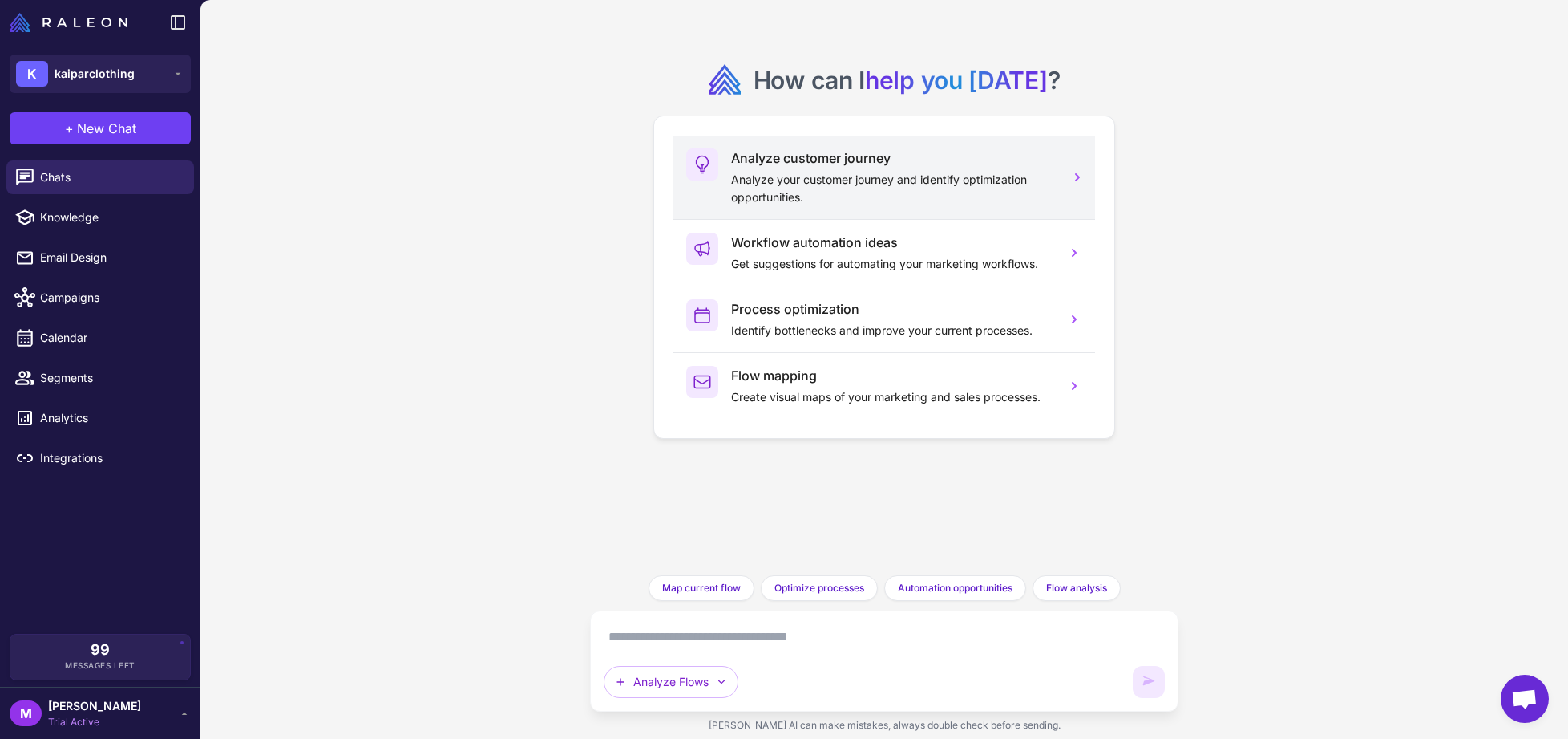
click at [935, 176] on p "Analyze your customer journey and identify optimization opportunities." at bounding box center [892, 189] width 322 height 35
